Goal: Communication & Community: Answer question/provide support

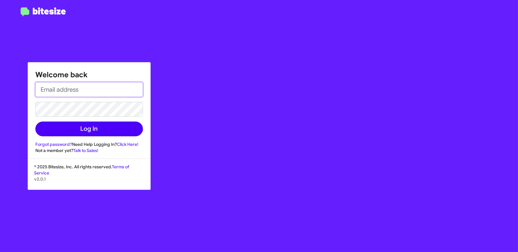
type input "[EMAIL_ADDRESS][DOMAIN_NAME]"
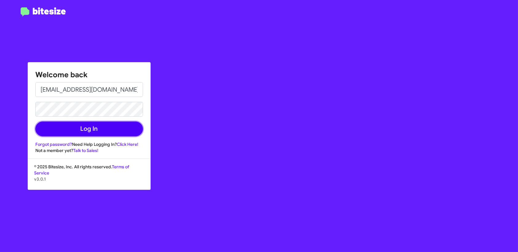
click at [124, 125] on button "Log In" at bounding box center [89, 129] width 108 height 15
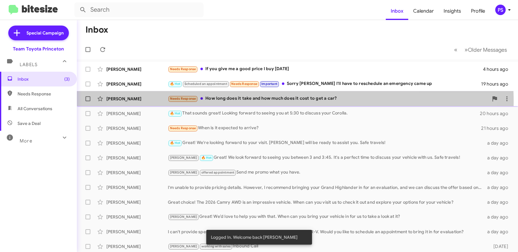
click at [271, 101] on div "Needs Response How long does it take and how much does it cost to get a car?" at bounding box center [328, 98] width 321 height 7
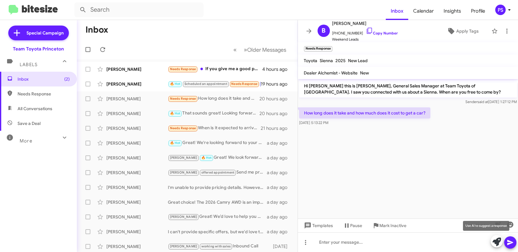
click at [495, 241] on icon at bounding box center [497, 241] width 9 height 9
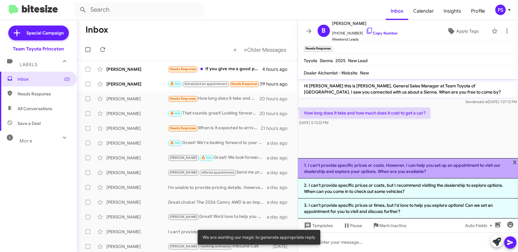
click at [429, 170] on li "1. I can't provide specific prices or costs. However, I can help you set up an …" at bounding box center [408, 168] width 221 height 20
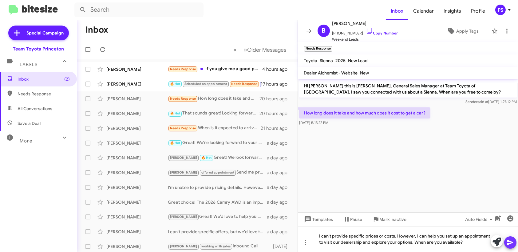
click at [511, 244] on icon at bounding box center [510, 242] width 7 height 7
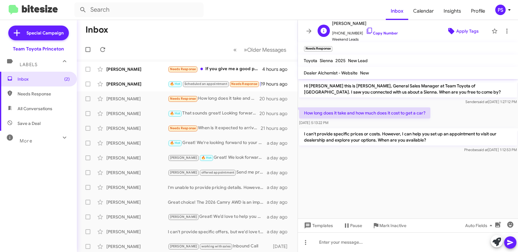
click at [458, 33] on span "Apply Tags" at bounding box center [467, 31] width 22 height 11
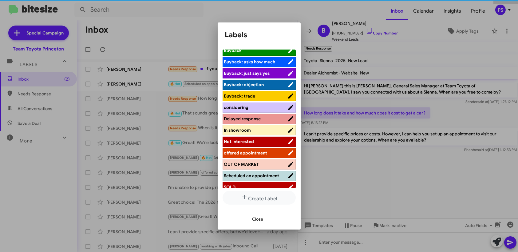
scroll to position [62, 0]
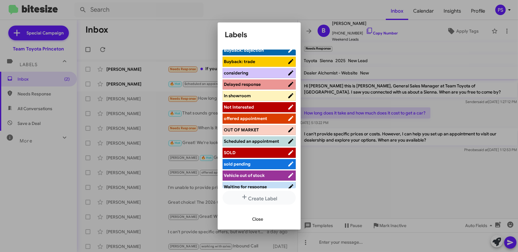
click at [261, 120] on span "offered appointment" at bounding box center [245, 119] width 43 height 6
click at [265, 217] on button "Close" at bounding box center [258, 218] width 21 height 11
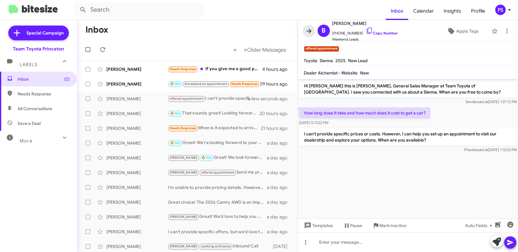
click at [311, 30] on icon at bounding box center [308, 30] width 7 height 7
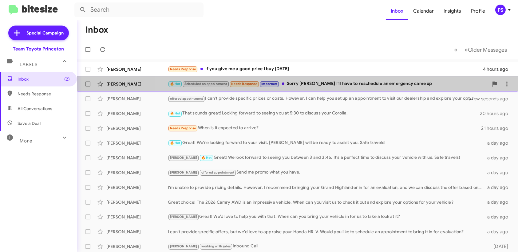
click at [331, 84] on div "🔥 Hot Scheduled an appointment Needs Response Important Sorry [PERSON_NAME]'ll …" at bounding box center [328, 83] width 321 height 7
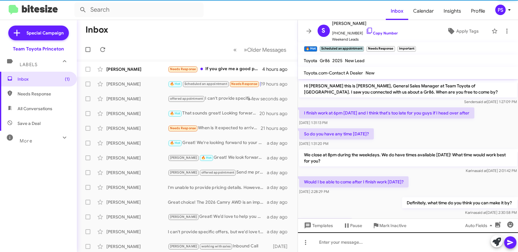
scroll to position [185, 0]
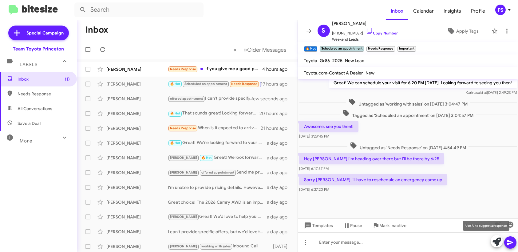
click at [497, 245] on icon at bounding box center [497, 241] width 9 height 9
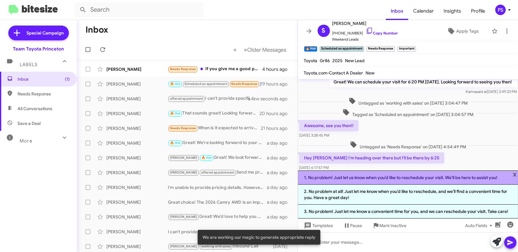
click at [413, 181] on li "1. No problem! Just let us know when you’d like to reschedule your visit. We’ll…" at bounding box center [408, 177] width 221 height 14
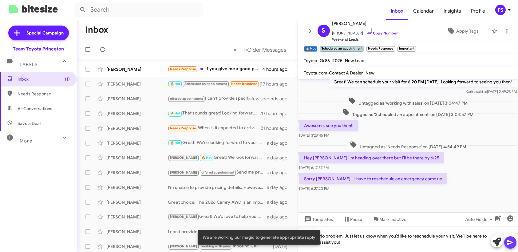
click at [509, 243] on icon at bounding box center [511, 242] width 6 height 5
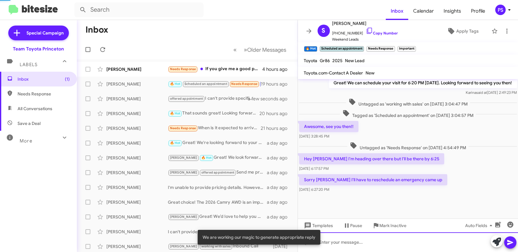
scroll to position [0, 0]
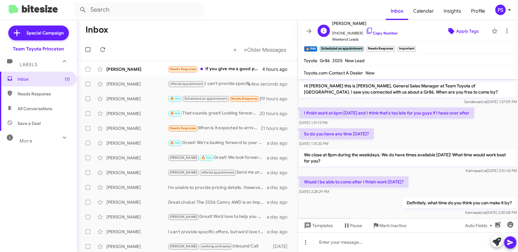
click at [456, 31] on span "Apply Tags" at bounding box center [467, 31] width 22 height 11
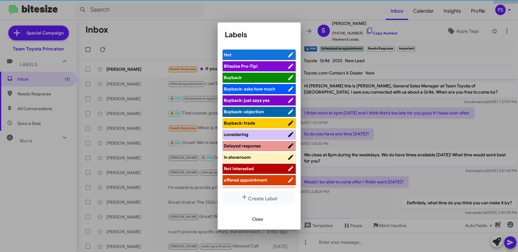
click at [259, 145] on span "Delayed response" at bounding box center [242, 146] width 37 height 6
click at [262, 217] on span "Close" at bounding box center [258, 218] width 11 height 11
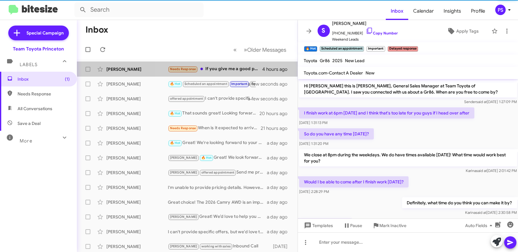
drag, startPoint x: 233, startPoint y: 65, endPoint x: 432, endPoint y: 107, distance: 204.0
click at [235, 66] on div "Needs Response If you give me a good price I buy [DATE]" at bounding box center [215, 69] width 94 height 7
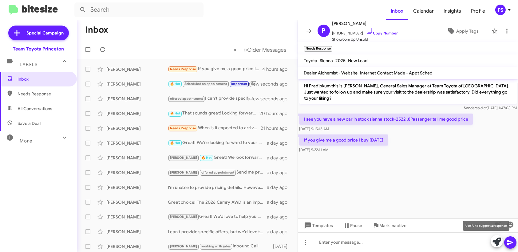
click at [499, 241] on icon at bounding box center [497, 241] width 9 height 9
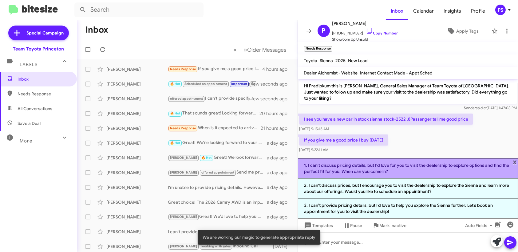
click at [461, 169] on li "1. I can't discuss pricing details, but I'd love for you to visit the dealershi…" at bounding box center [408, 168] width 221 height 20
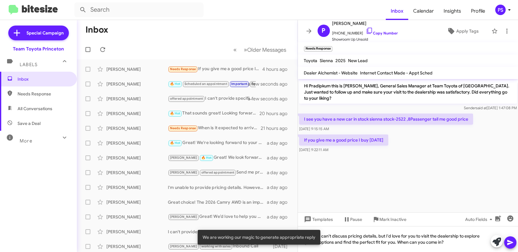
click at [513, 245] on icon at bounding box center [510, 242] width 7 height 7
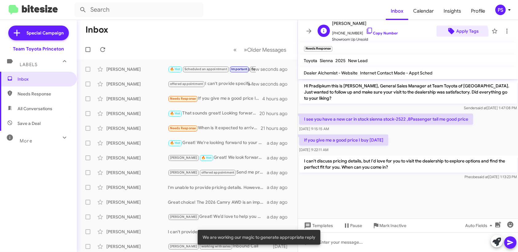
click at [456, 36] on span "Apply Tags" at bounding box center [467, 31] width 22 height 11
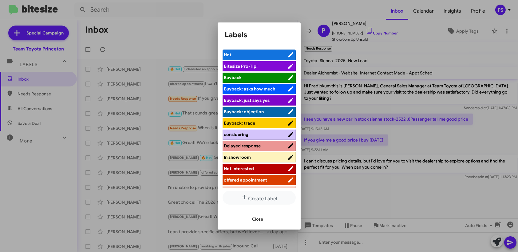
click at [246, 179] on span "offered appointment" at bounding box center [245, 180] width 43 height 6
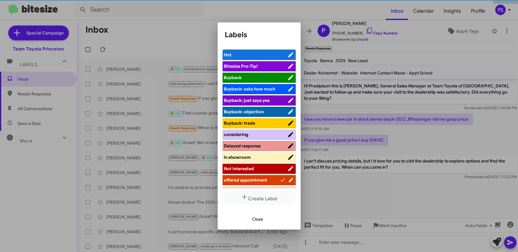
click at [260, 222] on span "Close" at bounding box center [258, 218] width 11 height 11
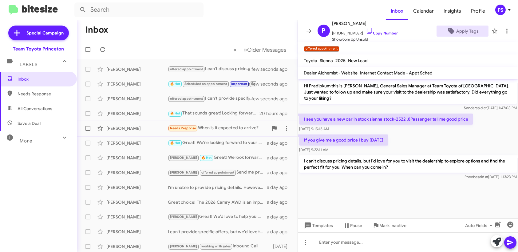
click at [222, 123] on div "[PERSON_NAME] Needs Response When is it expected to arrive? 21 hours ago" at bounding box center [187, 128] width 211 height 12
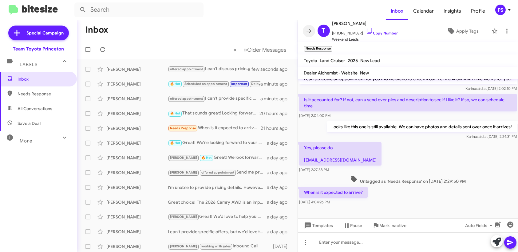
drag, startPoint x: 309, startPoint y: 30, endPoint x: 307, endPoint y: 33, distance: 3.5
click at [309, 30] on icon at bounding box center [308, 30] width 7 height 7
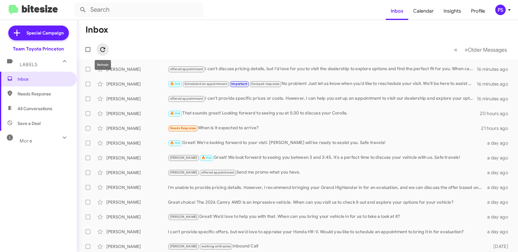
click at [101, 48] on icon at bounding box center [102, 49] width 5 height 5
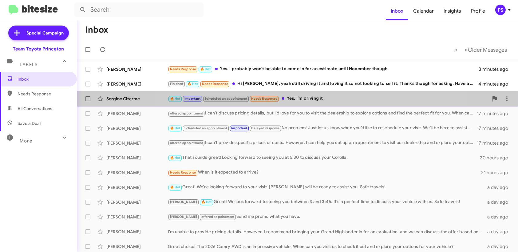
click at [309, 101] on div "🔥 Hot Important Scheduled an appointment Needs Response Yes, I’m driving it" at bounding box center [328, 98] width 321 height 7
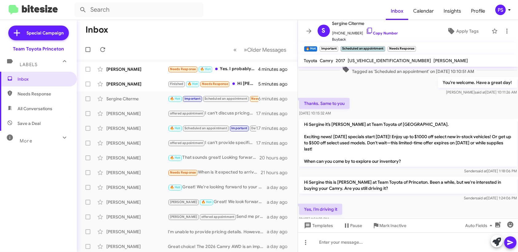
scroll to position [210, 0]
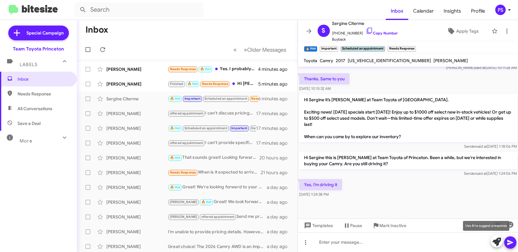
click at [495, 244] on icon at bounding box center [497, 241] width 9 height 9
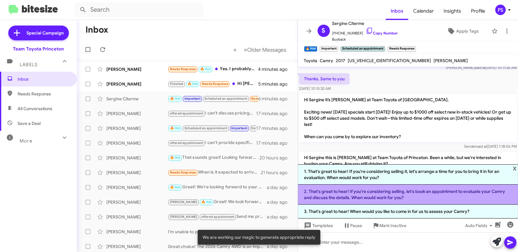
drag, startPoint x: 380, startPoint y: 213, endPoint x: 417, endPoint y: 203, distance: 39.2
click at [417, 203] on ol "1. That's great to hear! If you're considering selling it, let's arrange a time…" at bounding box center [408, 191] width 221 height 54
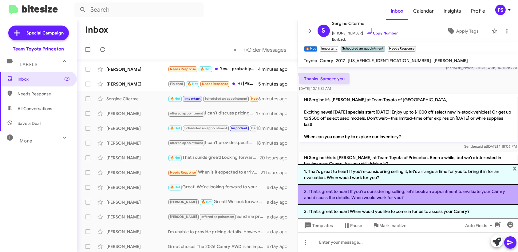
click at [437, 200] on li "2. That's great to hear! If you're considering selling, let's book an appointme…" at bounding box center [408, 195] width 221 height 20
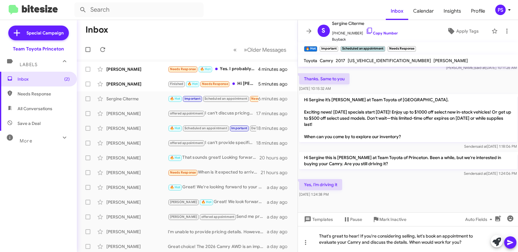
click at [510, 242] on icon at bounding box center [510, 242] width 7 height 7
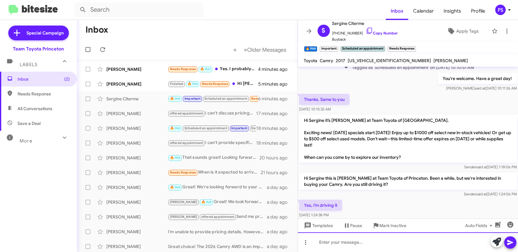
scroll to position [239, 0]
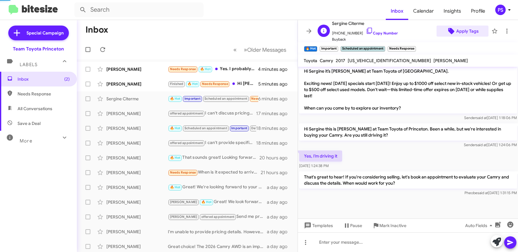
click at [463, 33] on span "Apply Tags" at bounding box center [467, 31] width 22 height 11
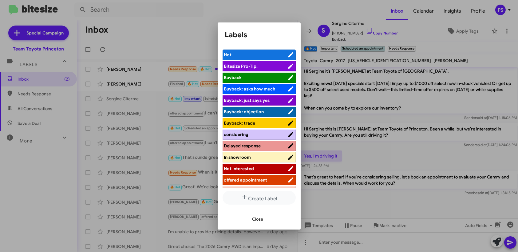
click at [271, 179] on span "offered appointment" at bounding box center [255, 180] width 63 height 6
click at [253, 221] on span "Close" at bounding box center [258, 218] width 11 height 11
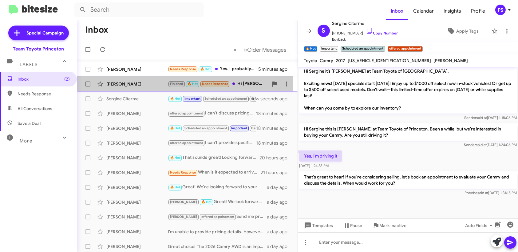
click at [128, 84] on div "[PERSON_NAME]" at bounding box center [137, 84] width 62 height 6
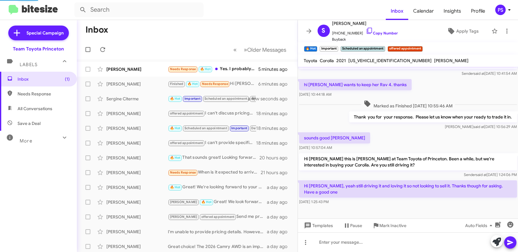
scroll to position [80, 0]
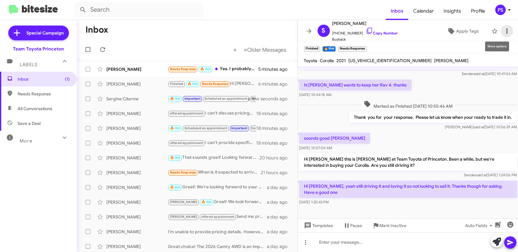
click at [504, 32] on icon at bounding box center [507, 30] width 7 height 7
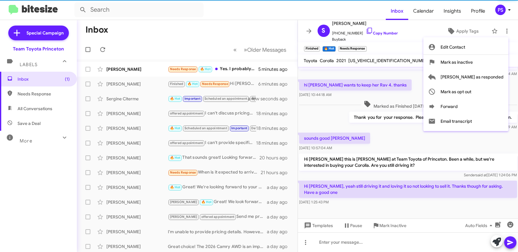
drag, startPoint x: 397, startPoint y: 70, endPoint x: 422, endPoint y: 52, distance: 30.3
click at [398, 69] on div at bounding box center [259, 126] width 518 height 252
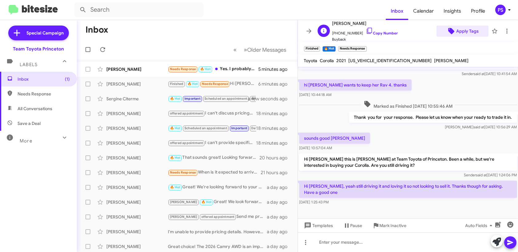
click at [470, 27] on span "Apply Tags" at bounding box center [467, 31] width 22 height 11
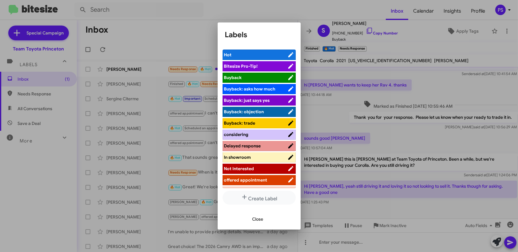
click at [258, 171] on span "Not Interested" at bounding box center [255, 168] width 63 height 6
click at [259, 219] on span "Close" at bounding box center [258, 218] width 11 height 11
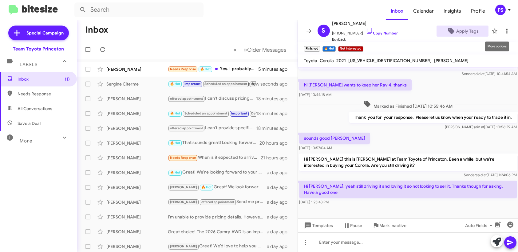
click at [504, 28] on icon at bounding box center [507, 30] width 7 height 7
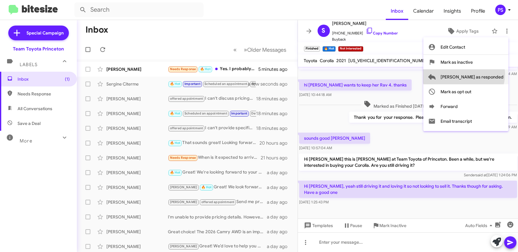
click at [489, 74] on span "[PERSON_NAME] as responded" at bounding box center [472, 77] width 63 height 15
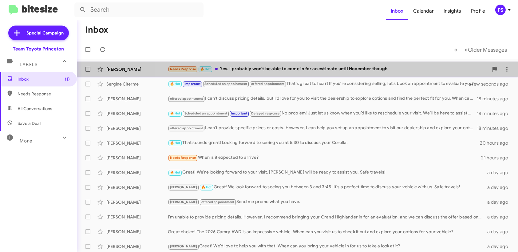
click at [402, 71] on div "Needs Response 🔥 Hot Yes. I probably won't be able to come in for an estimate u…" at bounding box center [328, 69] width 321 height 7
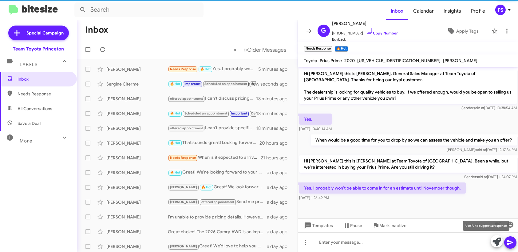
click at [496, 243] on icon at bounding box center [497, 241] width 9 height 9
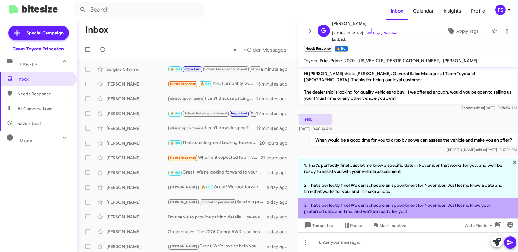
click at [454, 210] on li "3. That's perfectly fine! We can schedule an appointment for November. Just let…" at bounding box center [408, 208] width 221 height 20
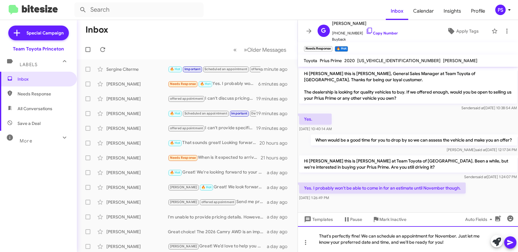
click at [459, 244] on div "That's perfectly fine! We can schedule an appointment for November. Just let me…" at bounding box center [408, 239] width 221 height 26
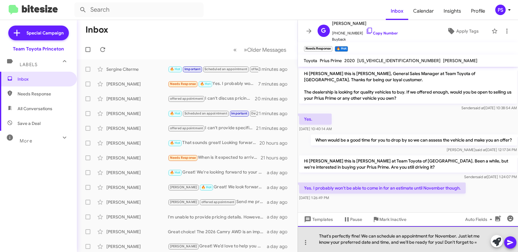
drag, startPoint x: 480, startPoint y: 244, endPoint x: 444, endPoint y: 250, distance: 35.6
click at [444, 250] on div "That's perfectly fine! We can schedule an appointment for November. Just let me…" at bounding box center [408, 239] width 221 height 26
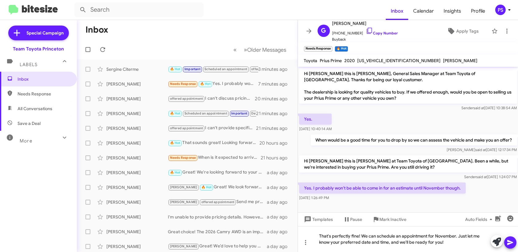
click at [514, 242] on icon at bounding box center [510, 242] width 7 height 7
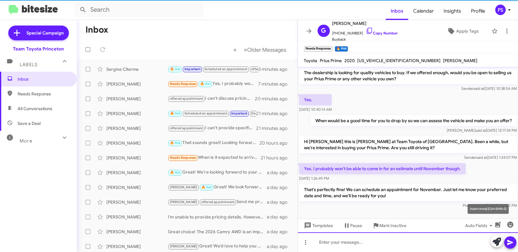
scroll to position [20, 0]
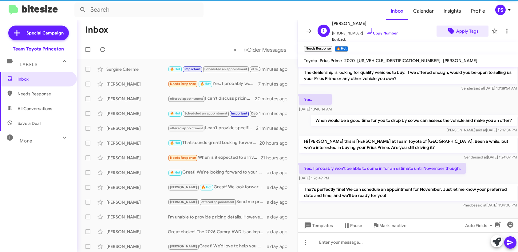
click at [468, 32] on span "Apply Tags" at bounding box center [467, 31] width 22 height 11
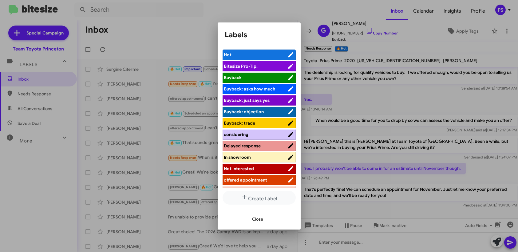
click at [263, 180] on span "offered appointment" at bounding box center [245, 180] width 43 height 6
click at [258, 145] on span "Delayed response" at bounding box center [242, 146] width 37 height 6
click at [261, 214] on span "Close" at bounding box center [258, 218] width 11 height 11
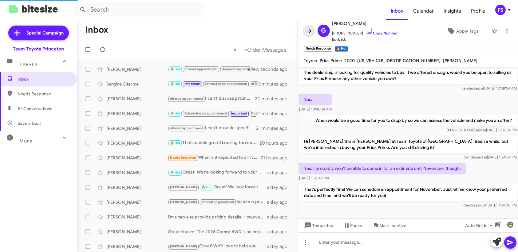
click at [305, 34] on icon at bounding box center [308, 30] width 7 height 7
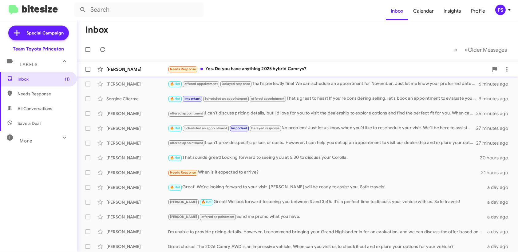
click at [262, 71] on div "Needs Response Yes. Do you have anything 2025 hybrid Camrys?" at bounding box center [328, 69] width 321 height 7
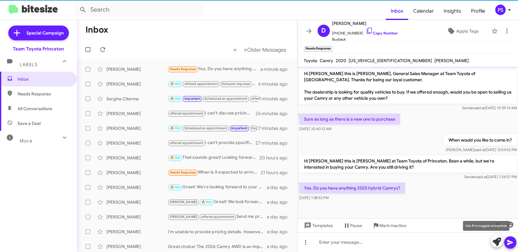
click at [499, 242] on icon at bounding box center [497, 241] width 9 height 9
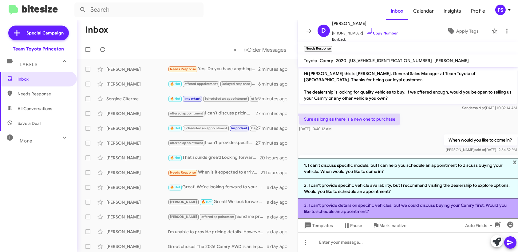
click at [447, 204] on li "3. I can't provide details on specific vehicles, but we could discuss buying yo…" at bounding box center [408, 208] width 221 height 20
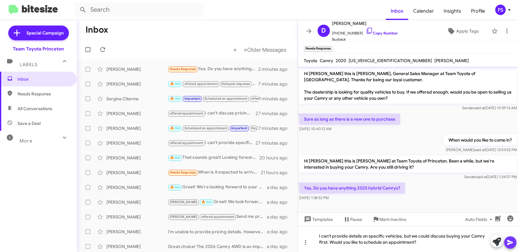
click at [508, 243] on icon at bounding box center [511, 242] width 6 height 5
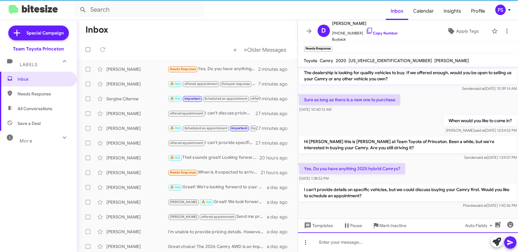
scroll to position [20, 0]
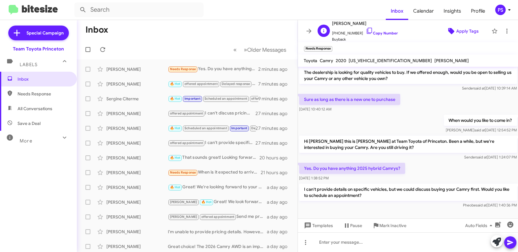
click at [465, 30] on span "Apply Tags" at bounding box center [467, 31] width 22 height 11
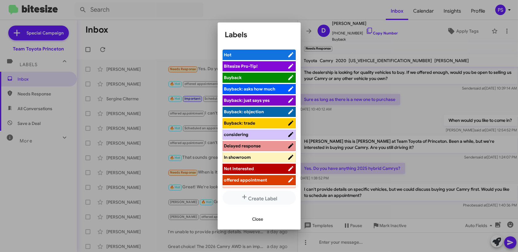
click at [247, 180] on span "offered appointment" at bounding box center [245, 180] width 43 height 6
